Goal: Transaction & Acquisition: Purchase product/service

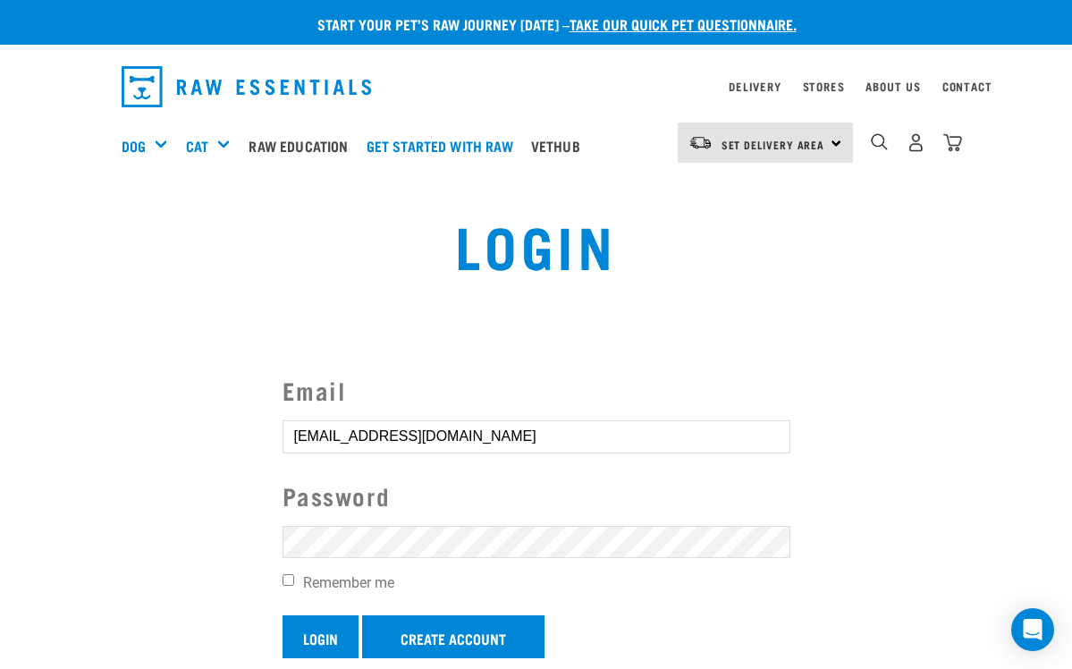
click at [331, 631] on input "Login" at bounding box center [321, 636] width 76 height 43
click at [308, 641] on input "Login" at bounding box center [321, 636] width 76 height 43
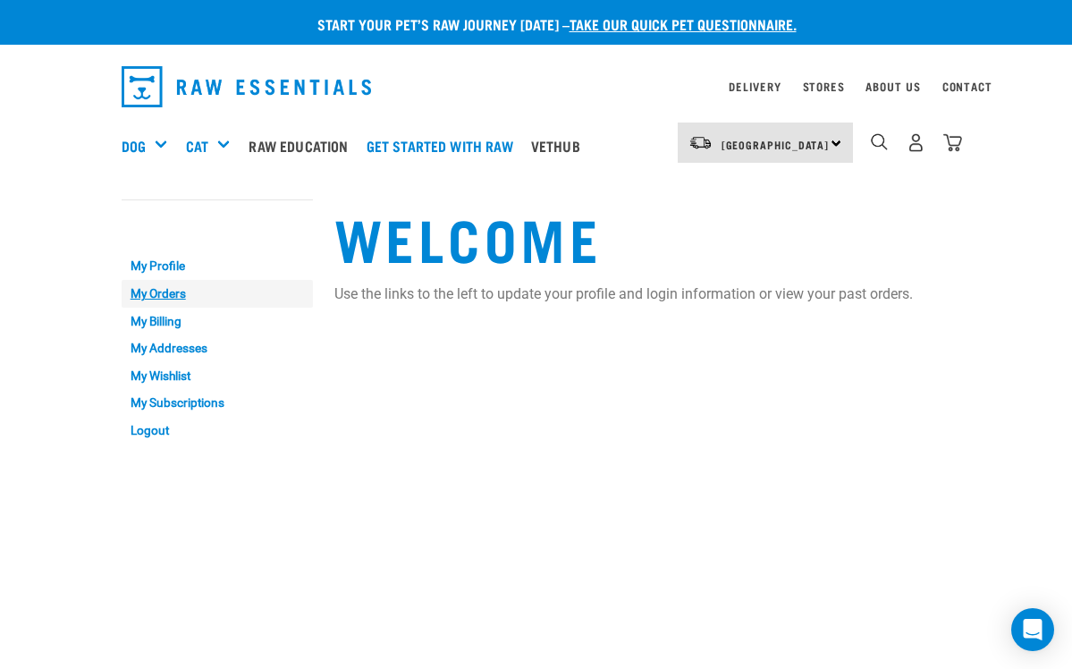
click at [162, 286] on link "My Orders" at bounding box center [217, 294] width 191 height 28
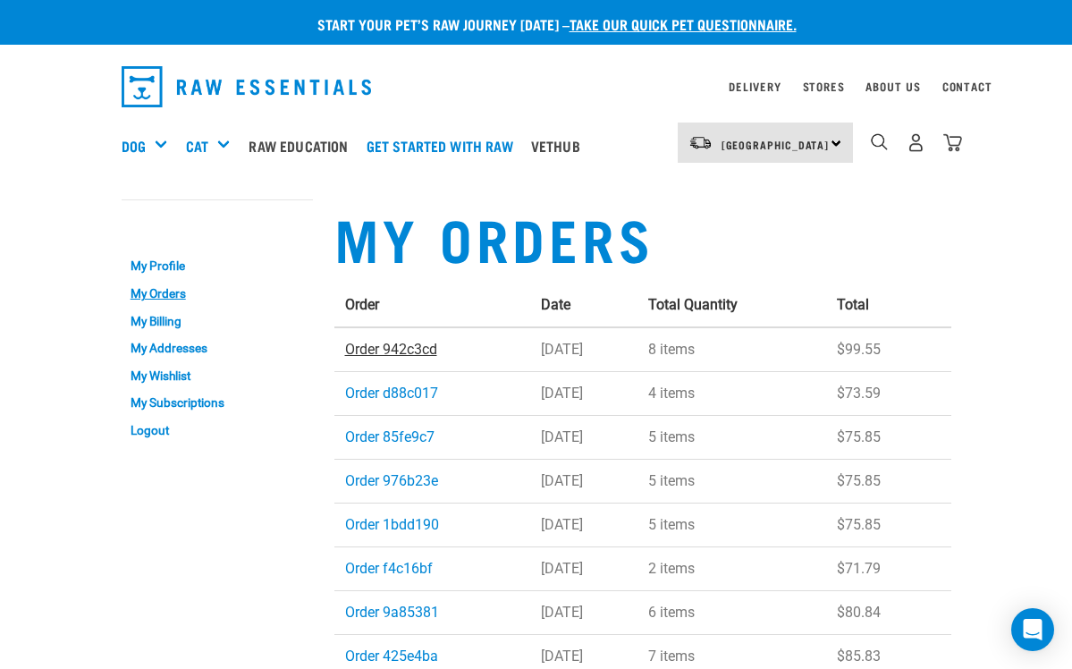
click at [395, 350] on link "Order 942c3cd" at bounding box center [391, 349] width 92 height 17
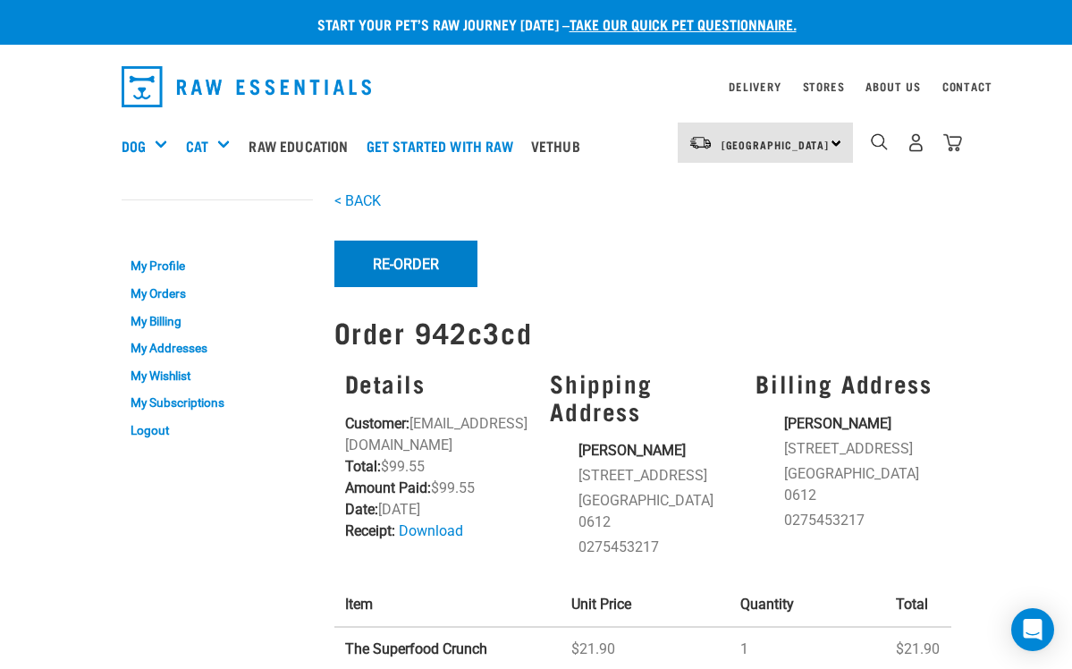
click at [407, 263] on button "Re-Order" at bounding box center [405, 264] width 143 height 47
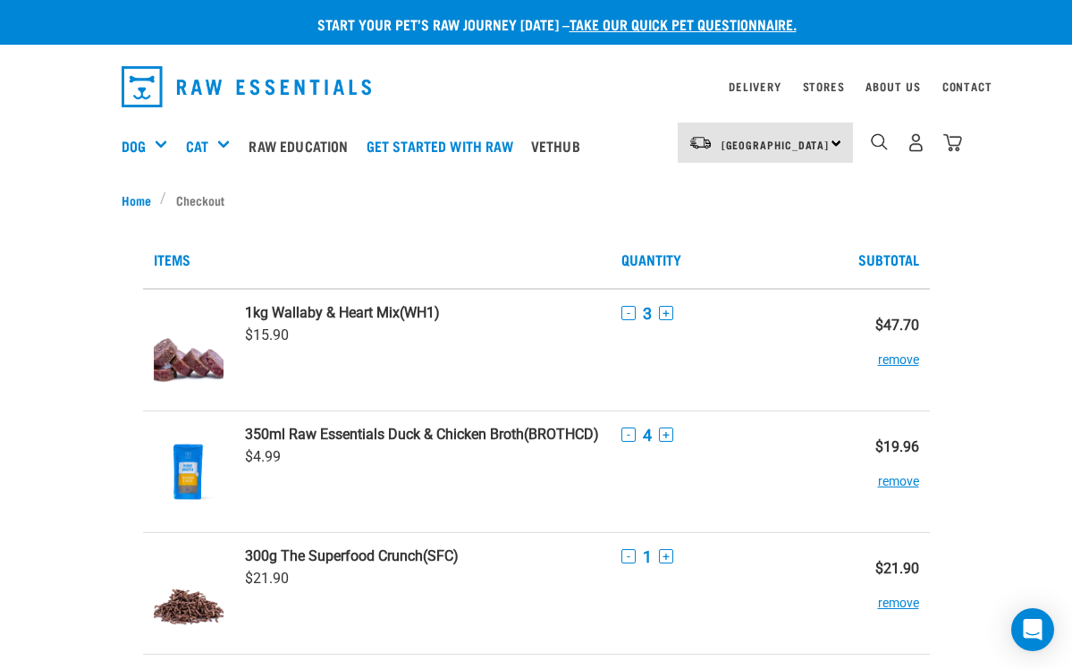
click at [663, 316] on button "+" at bounding box center [666, 313] width 14 height 14
click at [622, 436] on button "-" at bounding box center [629, 435] width 14 height 14
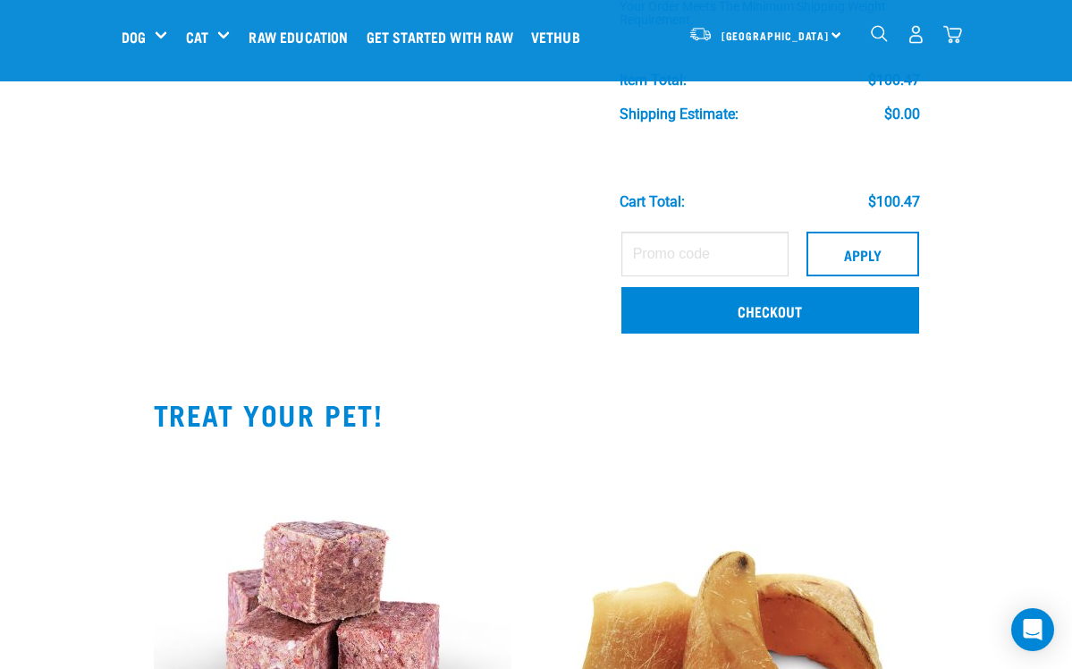
scroll to position [557, 0]
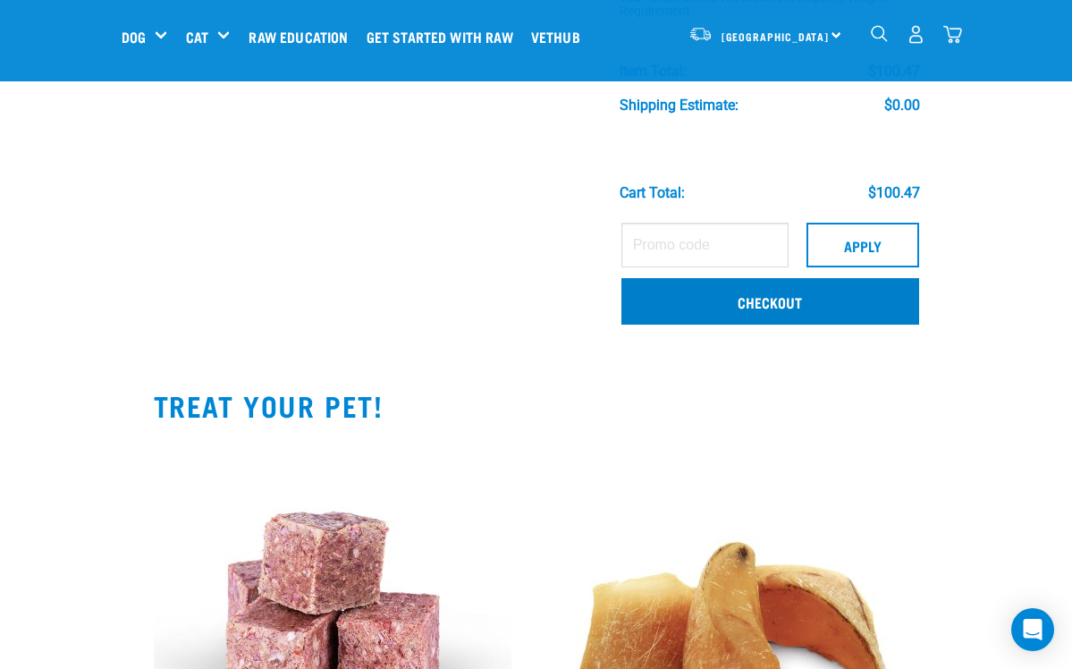
click at [788, 302] on link "Checkout" at bounding box center [771, 301] width 298 height 47
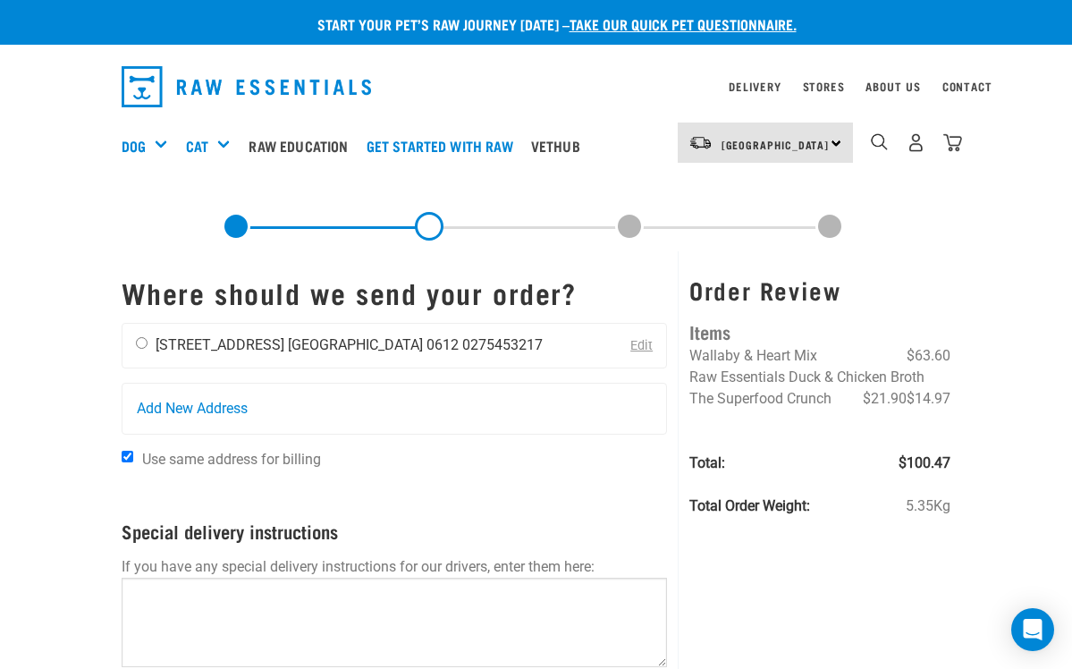
click at [140, 346] on input "radio" at bounding box center [142, 343] width 12 height 12
radio input "true"
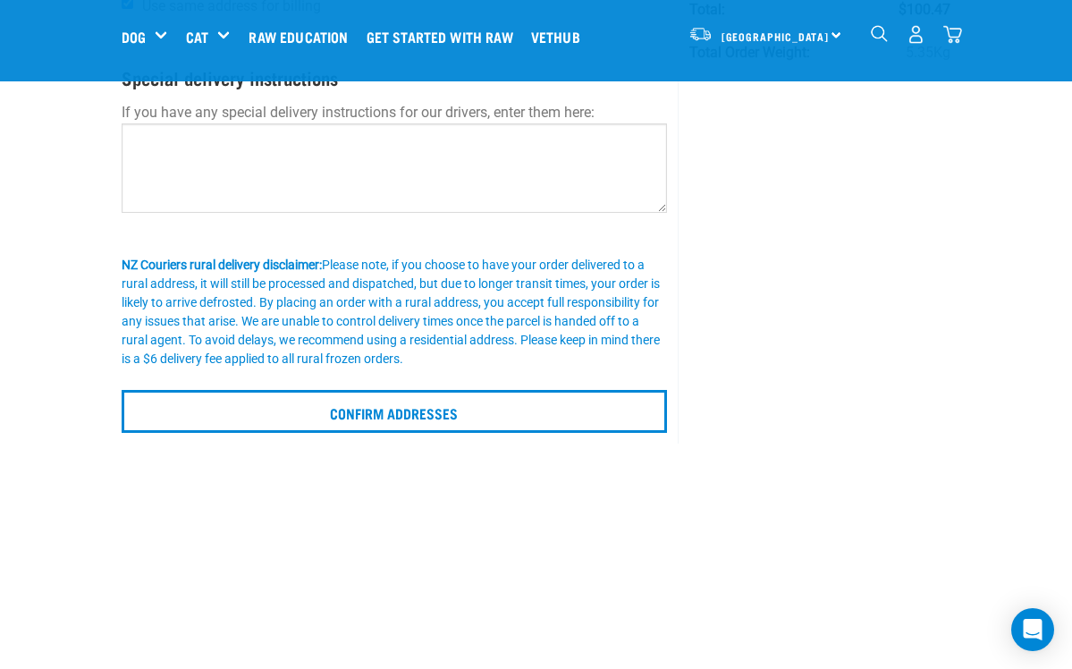
scroll to position [329, 0]
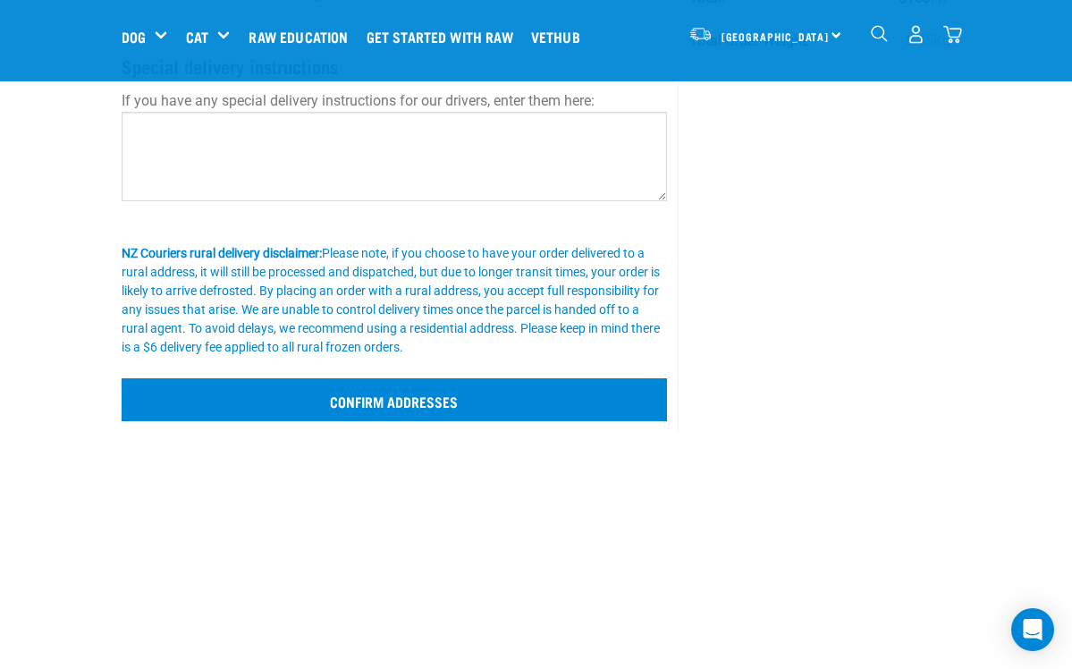
click at [418, 401] on input "Confirm addresses" at bounding box center [395, 399] width 546 height 43
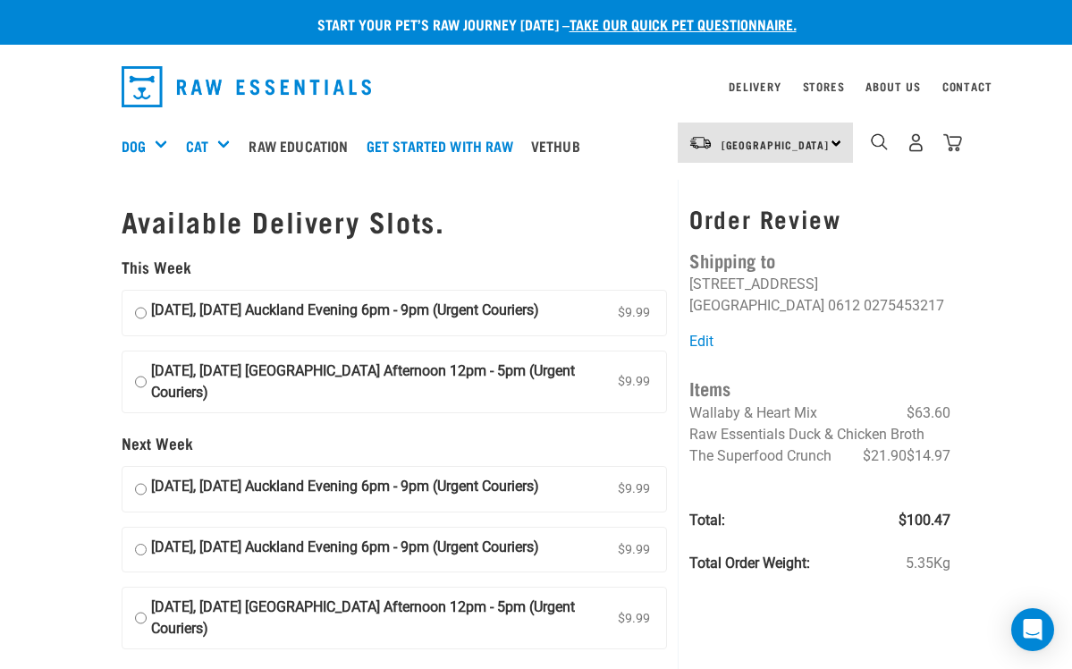
click at [140, 382] on input "[DATE], [DATE] [GEOGRAPHIC_DATA] Afternoon 12pm - 5pm (Urgent Couriers) $9.99" at bounding box center [141, 381] width 12 height 43
radio input "true"
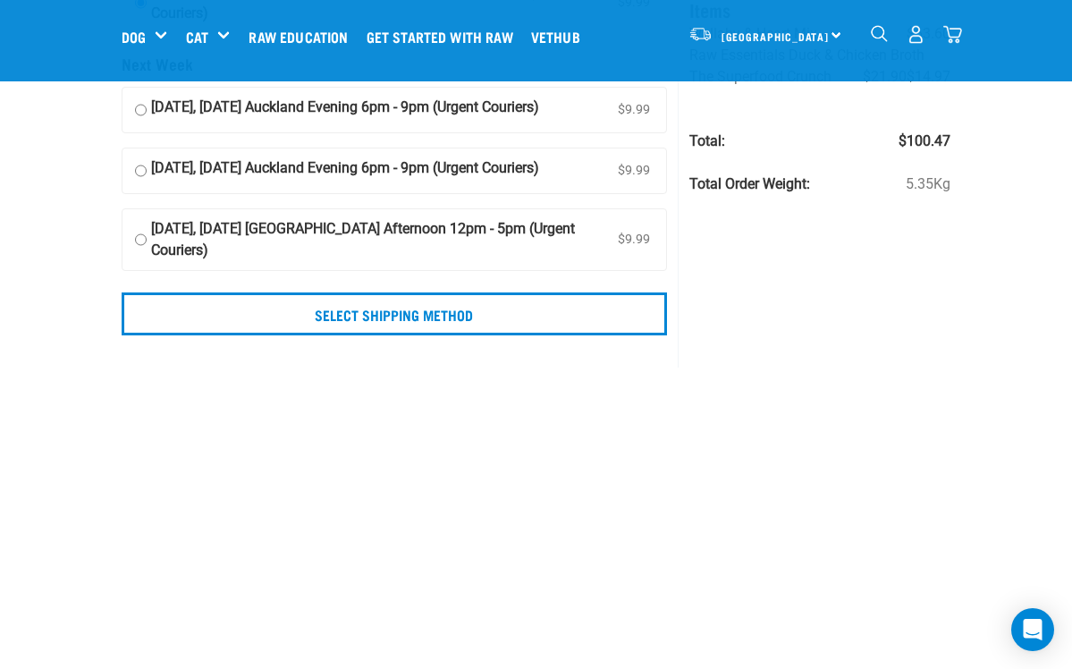
scroll to position [247, 0]
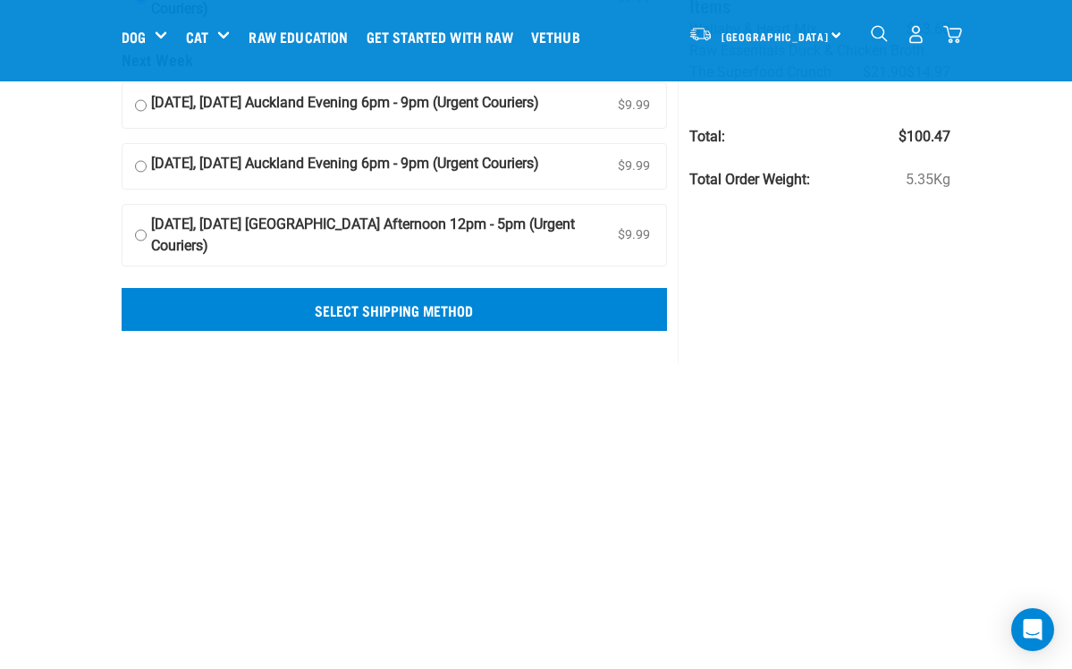
click at [435, 331] on input "Select Shipping Method" at bounding box center [395, 309] width 546 height 43
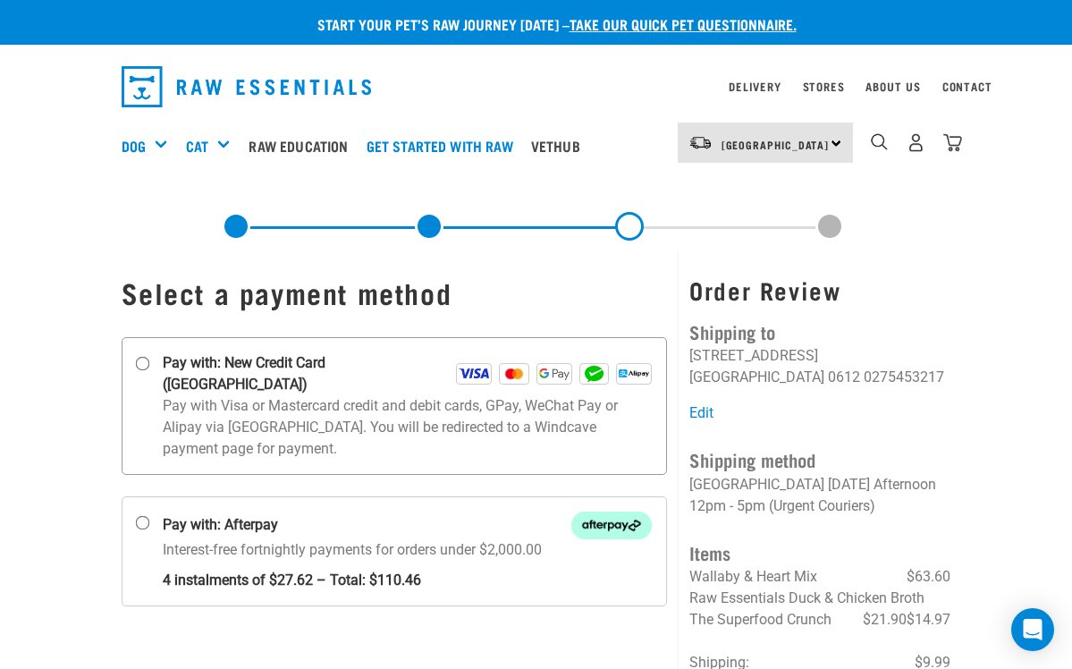
click at [146, 364] on input "Pay with: New Credit Card (Windcave)" at bounding box center [142, 364] width 14 height 14
radio input "true"
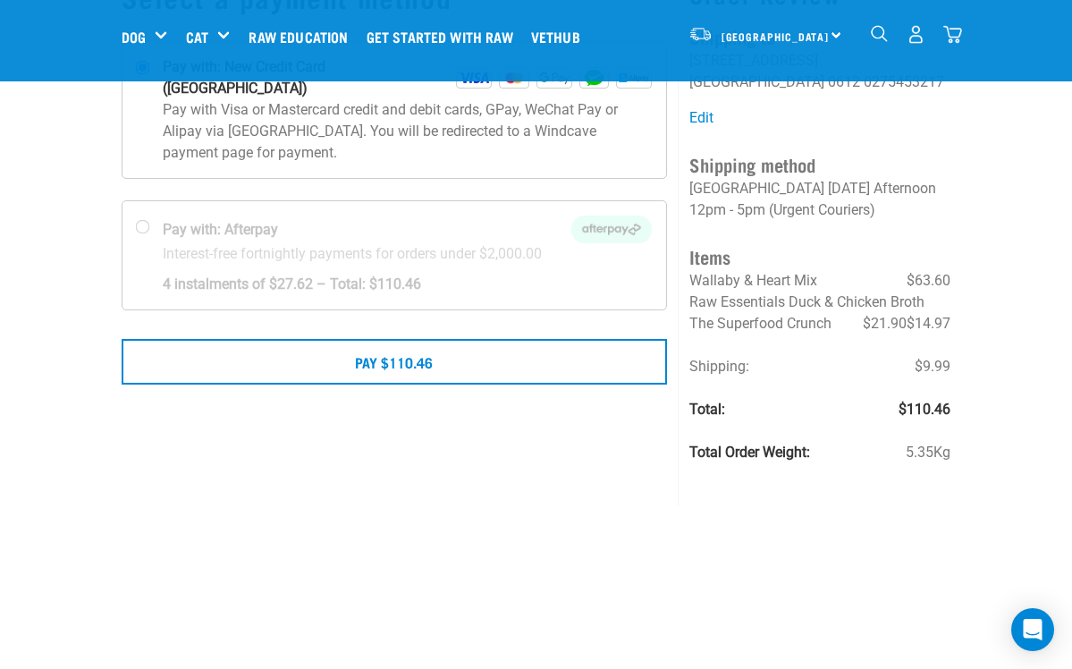
scroll to position [162, 0]
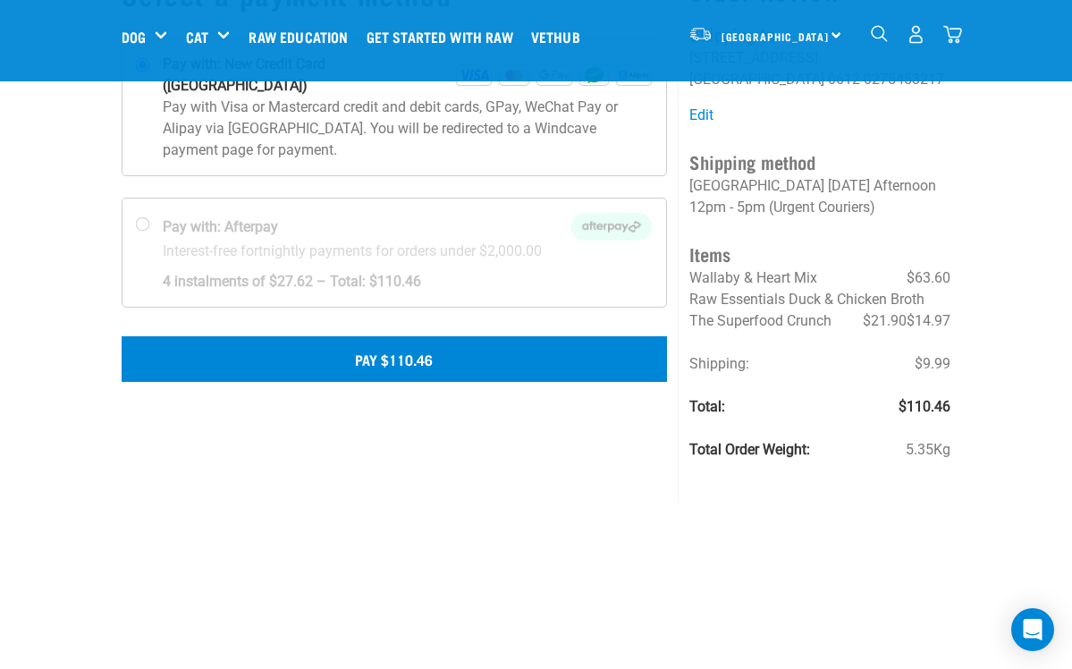
click at [407, 349] on button "Pay $110.46" at bounding box center [395, 358] width 546 height 45
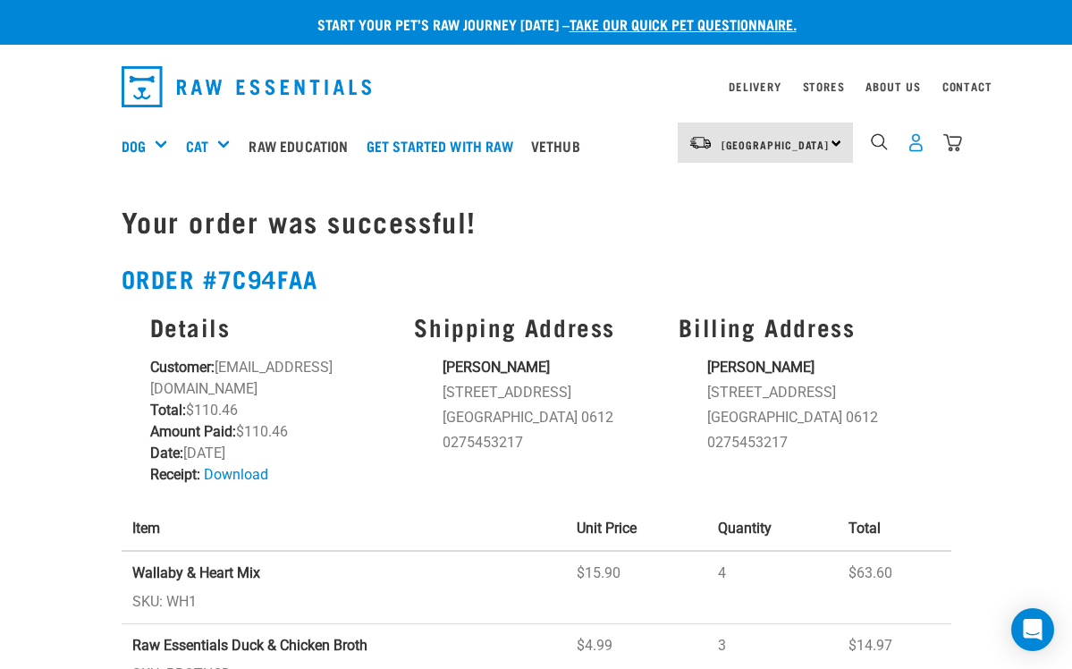
click at [917, 147] on img "dropdown navigation" at bounding box center [916, 142] width 19 height 19
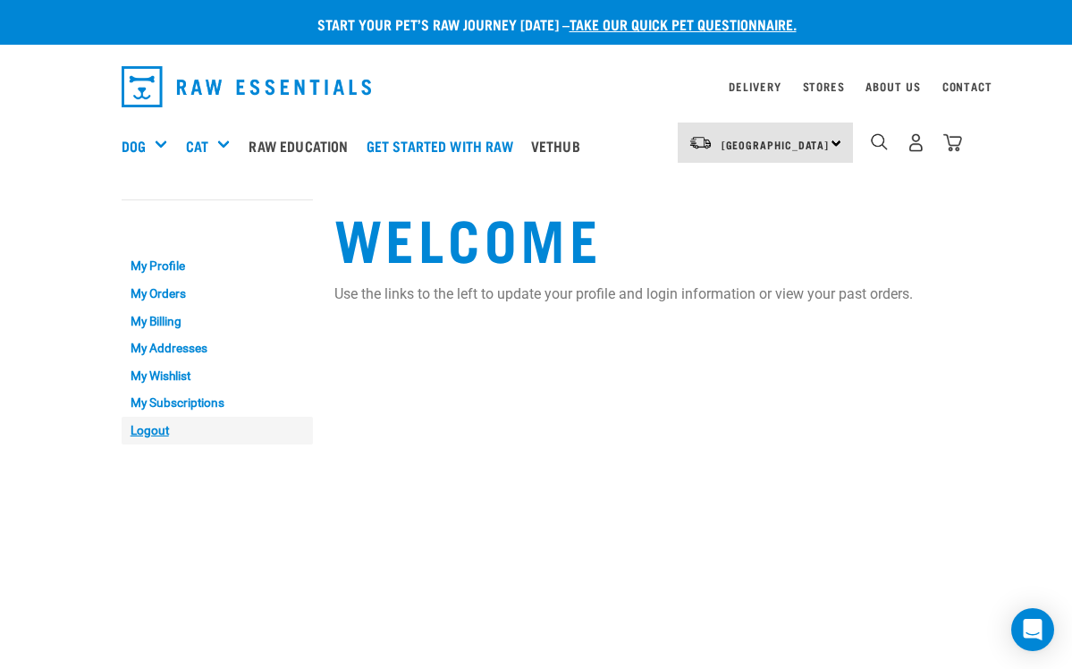
click at [163, 433] on link "Logout" at bounding box center [217, 431] width 191 height 28
